Goal: Task Accomplishment & Management: Use online tool/utility

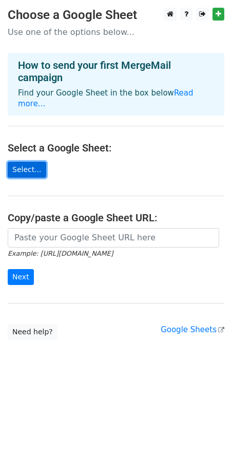
click at [32, 162] on link "Select..." at bounding box center [27, 170] width 38 height 16
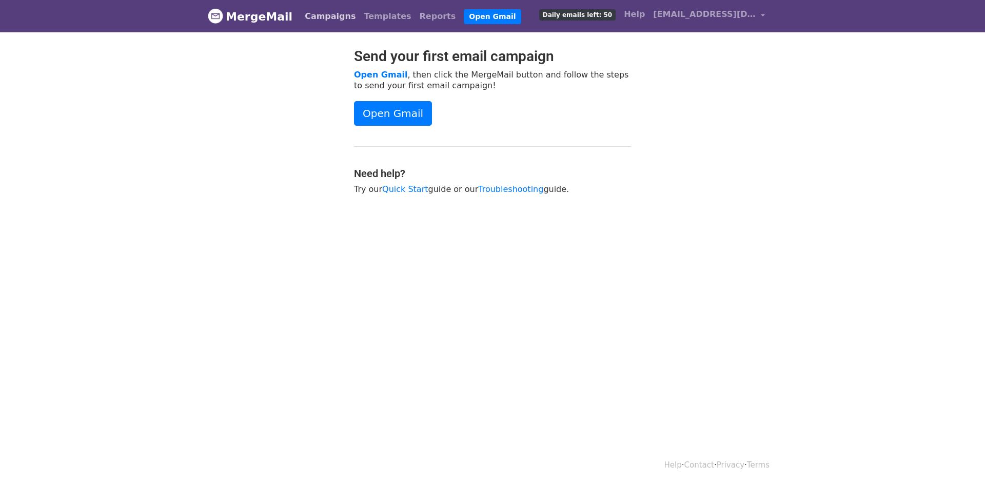
click at [331, 18] on link "Campaigns" at bounding box center [330, 16] width 59 height 21
click at [394, 103] on link "Open Gmail" at bounding box center [393, 113] width 78 height 25
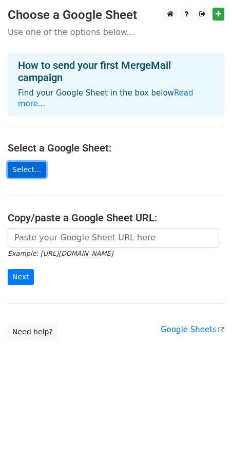
click at [40, 162] on link "Select..." at bounding box center [27, 170] width 38 height 16
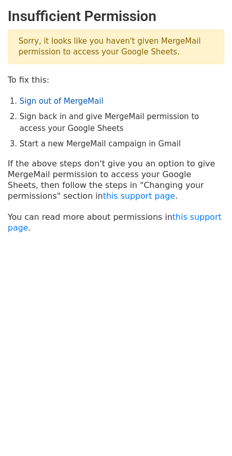
click at [71, 102] on link "Sign out of MergeMail" at bounding box center [62, 100] width 84 height 9
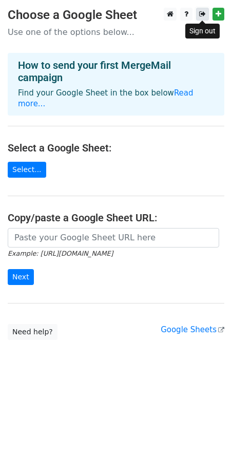
click at [203, 18] on link at bounding box center [202, 14] width 13 height 13
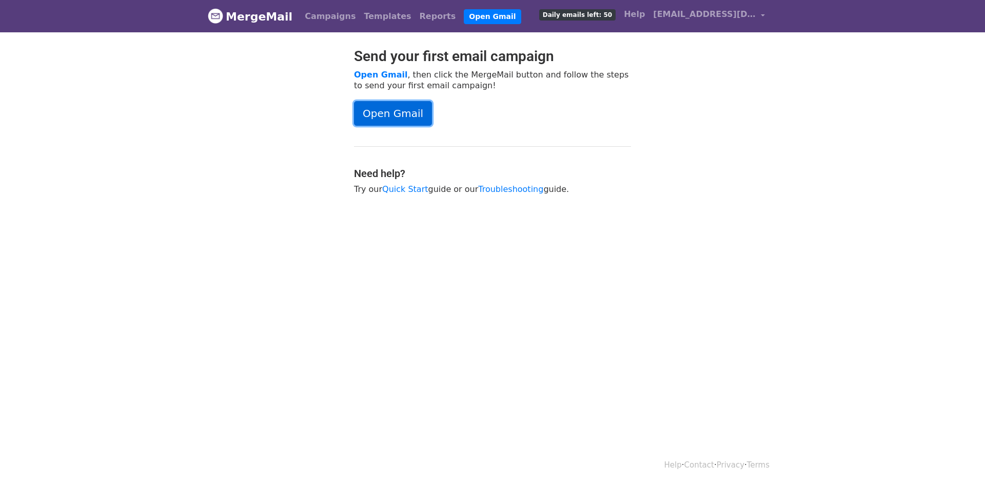
click at [404, 122] on link "Open Gmail" at bounding box center [393, 113] width 78 height 25
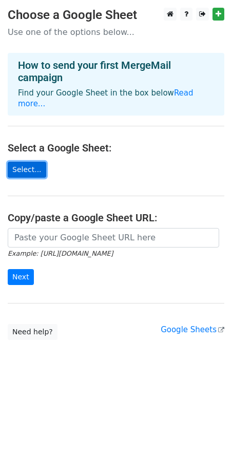
click at [29, 162] on link "Select..." at bounding box center [27, 170] width 38 height 16
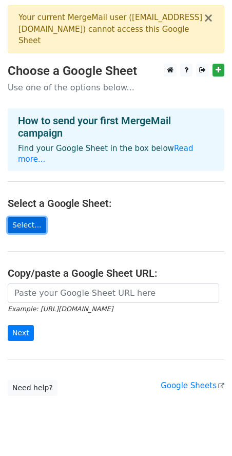
click at [38, 217] on link "Select..." at bounding box center [27, 225] width 38 height 16
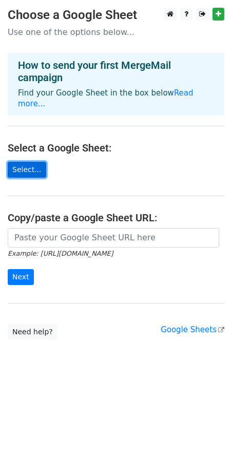
click at [32, 162] on link "Select..." at bounding box center [27, 170] width 38 height 16
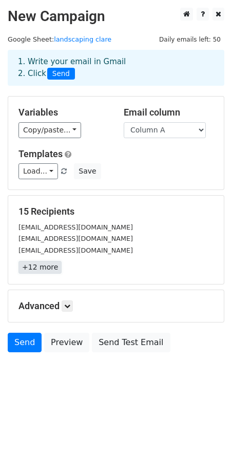
click at [37, 271] on link "+12 more" at bounding box center [39, 267] width 43 height 13
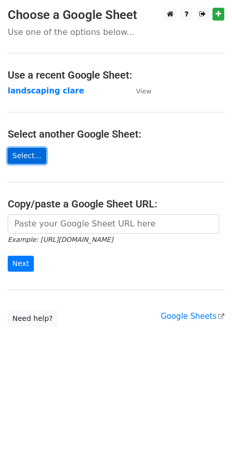
click at [24, 163] on link "Select..." at bounding box center [27, 156] width 38 height 16
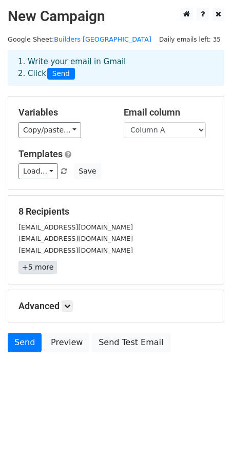
click at [23, 266] on link "+5 more" at bounding box center [37, 267] width 38 height 13
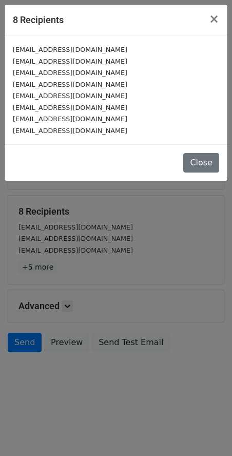
click at [113, 227] on div "8 Recipients × Wreedconstructionltd@gmail.com info@qualityrepair.ie info@homete…" at bounding box center [116, 228] width 232 height 456
